Goal: Use online tool/utility: Utilize a website feature to perform a specific function

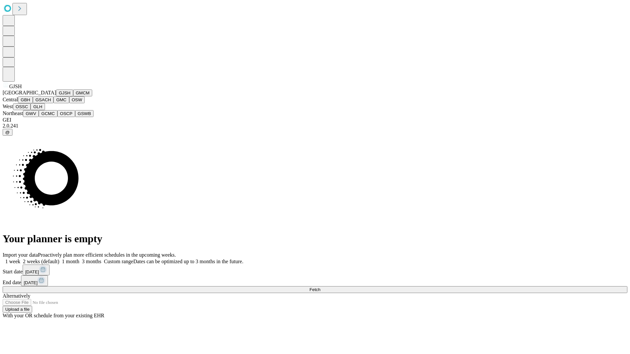
click at [56, 96] on button "GJSH" at bounding box center [64, 93] width 17 height 7
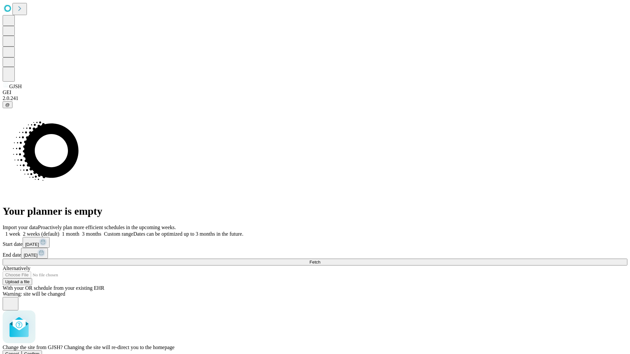
click at [40, 352] on span "Confirm" at bounding box center [31, 354] width 15 height 5
click at [20, 231] on label "1 week" at bounding box center [12, 234] width 18 height 6
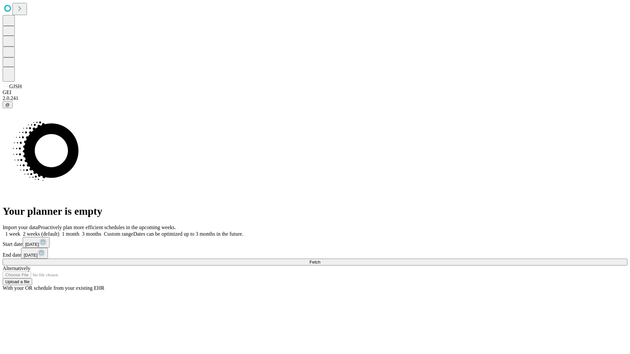
click at [320, 260] on span "Fetch" at bounding box center [314, 262] width 11 height 5
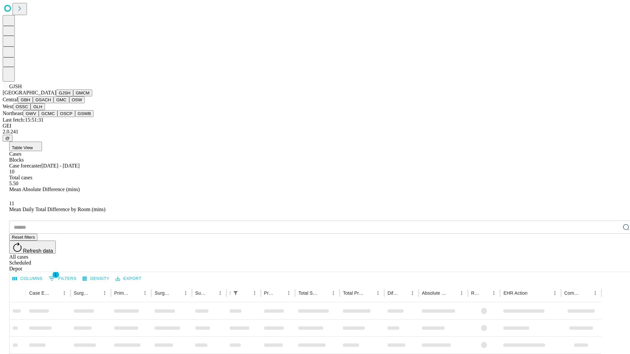
click at [73, 96] on button "GMCM" at bounding box center [82, 93] width 19 height 7
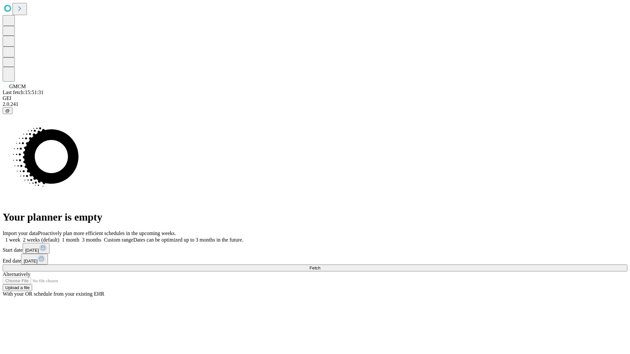
click at [20, 237] on label "1 week" at bounding box center [12, 240] width 18 height 6
click at [320, 266] on span "Fetch" at bounding box center [314, 268] width 11 height 5
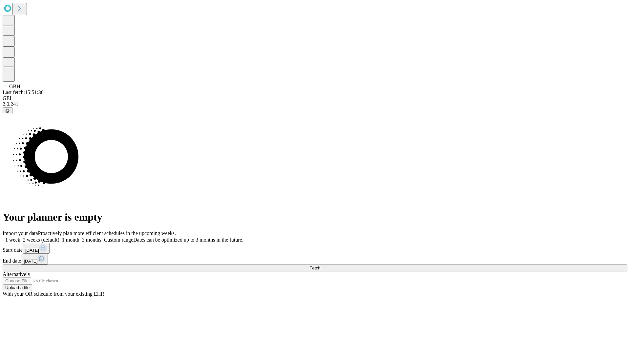
click at [320, 266] on span "Fetch" at bounding box center [314, 268] width 11 height 5
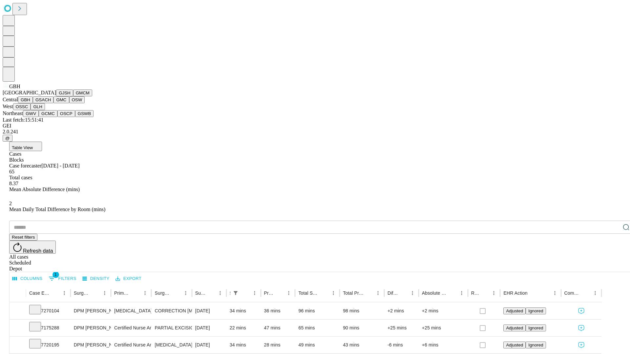
click at [51, 103] on button "GSACH" at bounding box center [43, 99] width 21 height 7
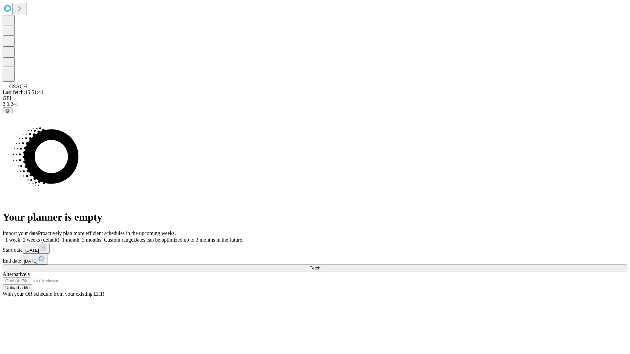
click at [20, 237] on label "1 week" at bounding box center [12, 240] width 18 height 6
click at [320, 266] on span "Fetch" at bounding box center [314, 268] width 11 height 5
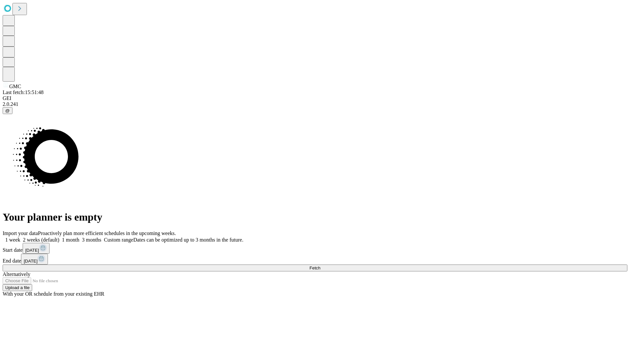
click at [20, 237] on label "1 week" at bounding box center [12, 240] width 18 height 6
click at [320, 266] on span "Fetch" at bounding box center [314, 268] width 11 height 5
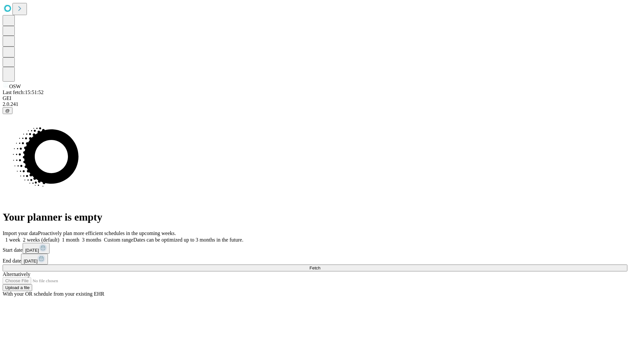
click at [20, 237] on label "1 week" at bounding box center [12, 240] width 18 height 6
click at [320, 266] on span "Fetch" at bounding box center [314, 268] width 11 height 5
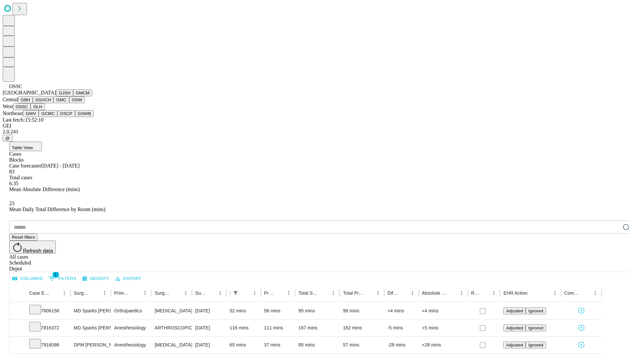
click at [45, 110] on button "GLH" at bounding box center [38, 106] width 14 height 7
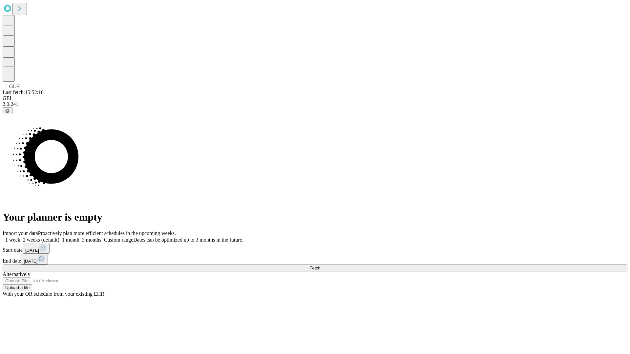
click at [20, 237] on label "1 week" at bounding box center [12, 240] width 18 height 6
click at [320, 266] on span "Fetch" at bounding box center [314, 268] width 11 height 5
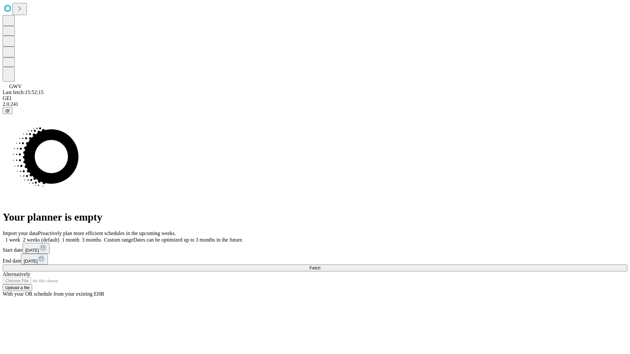
click at [20, 237] on label "1 week" at bounding box center [12, 240] width 18 height 6
click at [320, 266] on span "Fetch" at bounding box center [314, 268] width 11 height 5
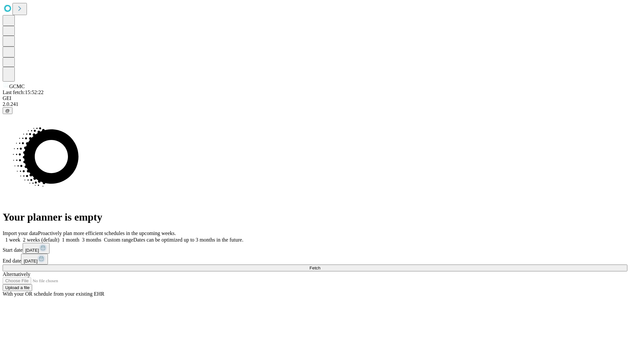
click at [20, 237] on label "1 week" at bounding box center [12, 240] width 18 height 6
click at [320, 266] on span "Fetch" at bounding box center [314, 268] width 11 height 5
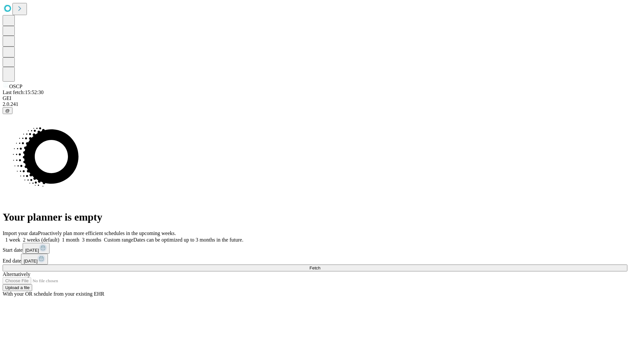
click at [320, 266] on span "Fetch" at bounding box center [314, 268] width 11 height 5
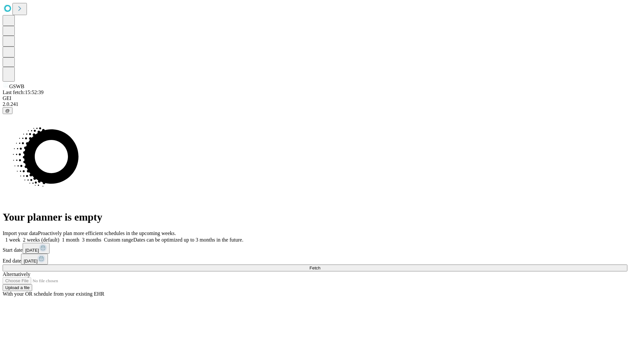
click at [20, 237] on label "1 week" at bounding box center [12, 240] width 18 height 6
click at [320, 266] on span "Fetch" at bounding box center [314, 268] width 11 height 5
